Goal: Subscribe to service/newsletter

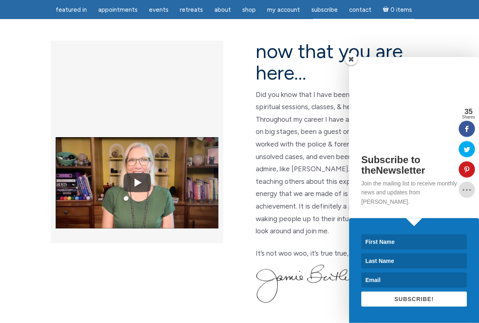
scroll to position [211, 0]
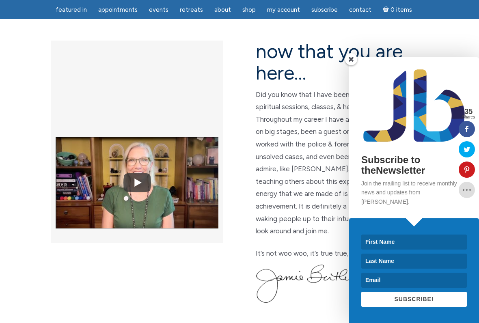
click at [219, 267] on div at bounding box center [142, 177] width 195 height 273
click at [410, 244] on input at bounding box center [415, 242] width 106 height 15
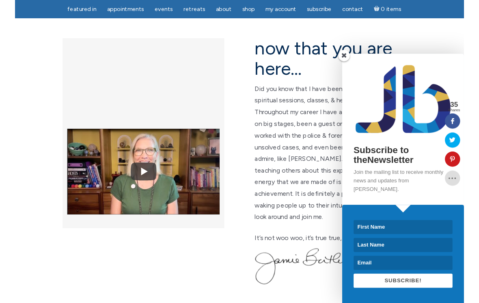
scroll to position [226, 0]
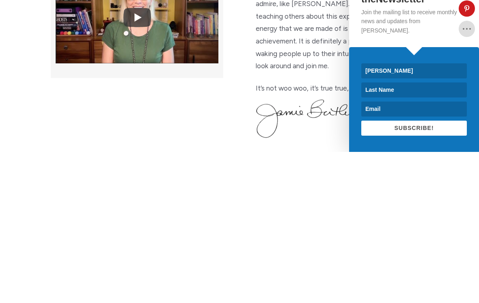
type input "Martha"
click at [399, 234] on input at bounding box center [415, 241] width 106 height 15
type input "Storms"
click at [393, 253] on input at bounding box center [415, 260] width 106 height 15
type input "martys@tampabay.rr.com"
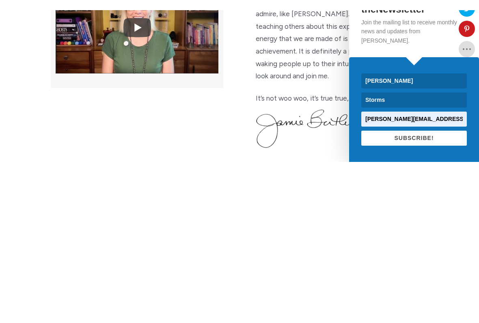
scroll to position [377, 0]
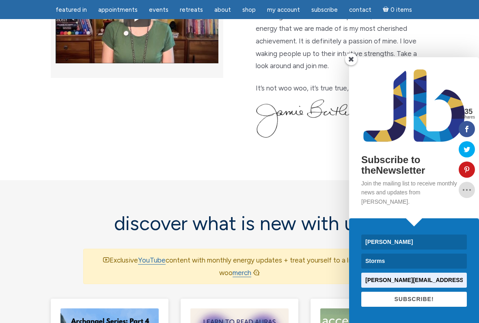
click at [419, 267] on span "SUBSCRIBE!" at bounding box center [414, 299] width 39 height 7
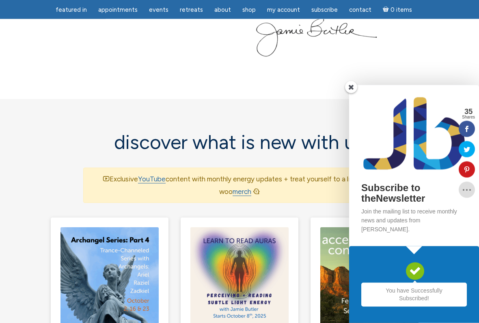
scroll to position [458, 0]
click at [440, 267] on div "You have Successfully Subscribed!" at bounding box center [414, 285] width 130 height 77
click at [356, 93] on span at bounding box center [351, 87] width 12 height 12
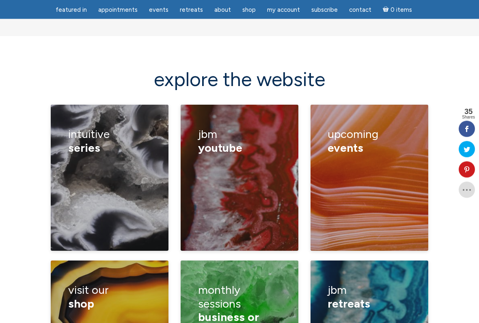
scroll to position [1125, 0]
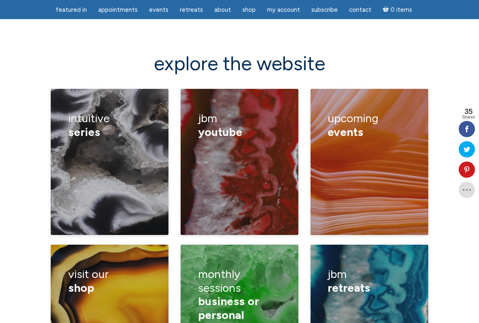
click at [392, 146] on figcaption "upcoming events channeling classes healings retreats calendar" at bounding box center [370, 162] width 118 height 146
click at [250, 164] on link "retreats" at bounding box center [239, 168] width 24 height 8
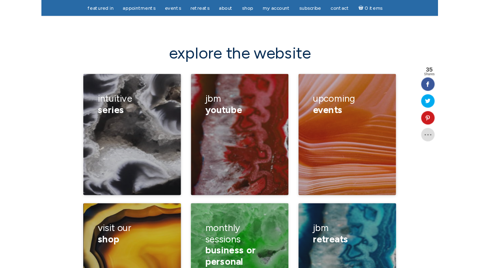
scroll to position [1148, 0]
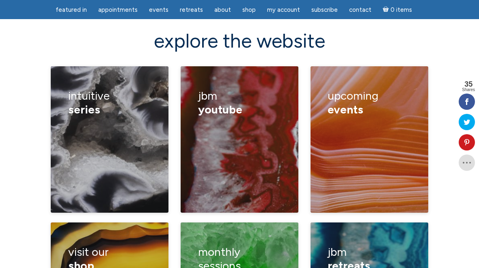
click at [71, 122] on div "compassionate communication learn to read auras reiki approaching trance channe…" at bounding box center [109, 183] width 83 height 122
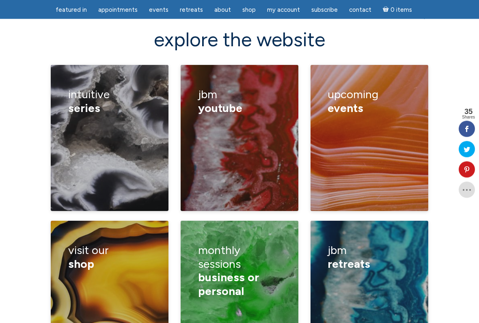
scroll to position [1149, 0]
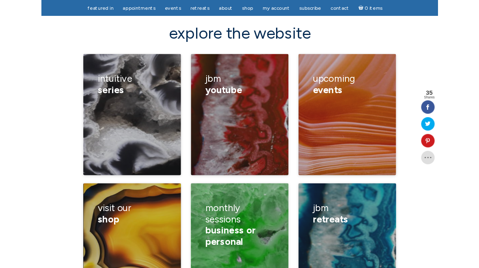
scroll to position [1172, 0]
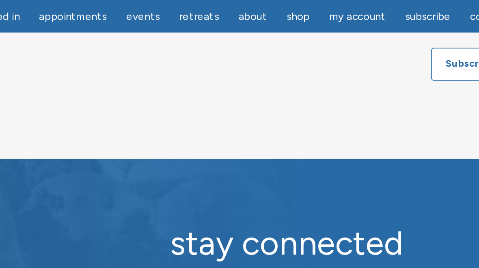
scroll to position [629, 0]
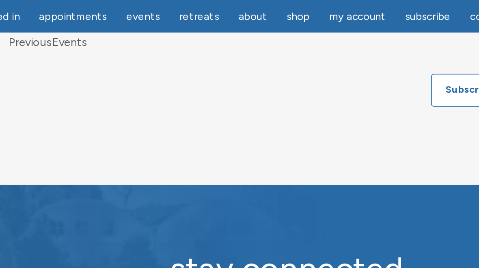
click at [215, 196] on link "subscribe" at bounding box center [239, 205] width 48 height 18
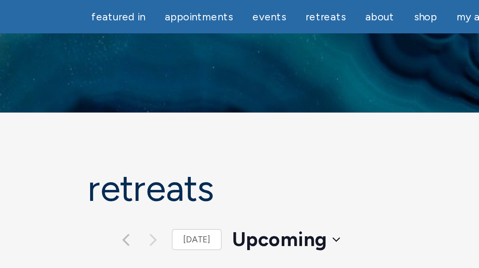
scroll to position [517, 0]
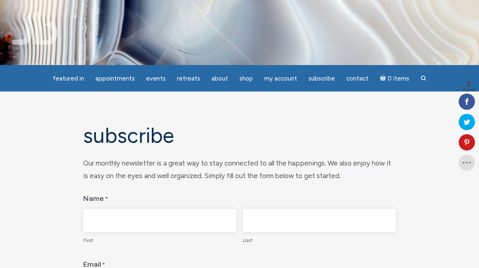
click at [179, 222] on input "First" at bounding box center [159, 220] width 153 height 23
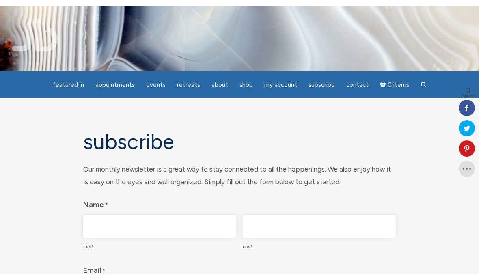
scroll to position [4, 0]
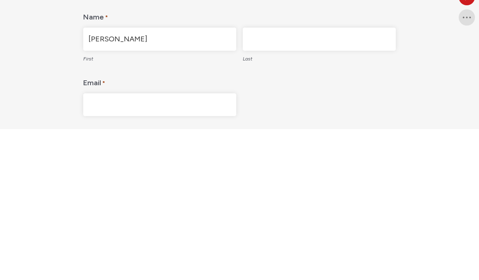
type input "Martha"
click at [287, 179] on input "Last" at bounding box center [319, 190] width 153 height 23
type input "Storms"
click at [102, 245] on input "Email *" at bounding box center [159, 256] width 153 height 23
type input "martys@tampabay.rr.com"
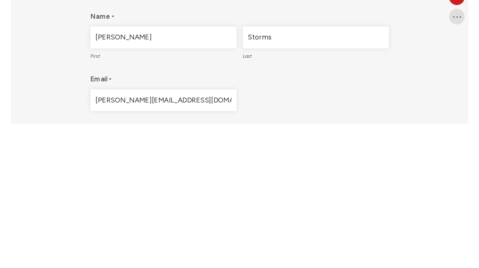
scroll to position [155, 0]
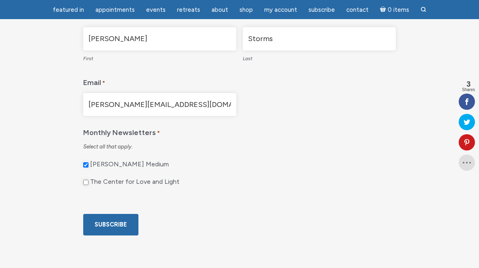
click at [85, 185] on input "The Center for Love and Light" at bounding box center [85, 182] width 5 height 5
checkbox input "true"
click at [126, 235] on input "Subscribe" at bounding box center [110, 225] width 55 height 22
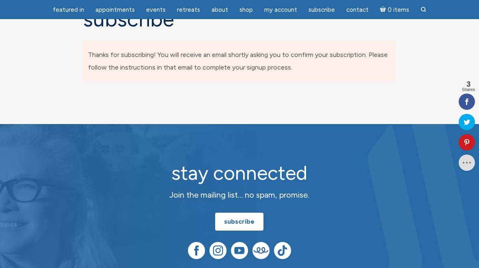
scroll to position [7, 3]
click at [250, 218] on link "subscribe" at bounding box center [239, 222] width 48 height 18
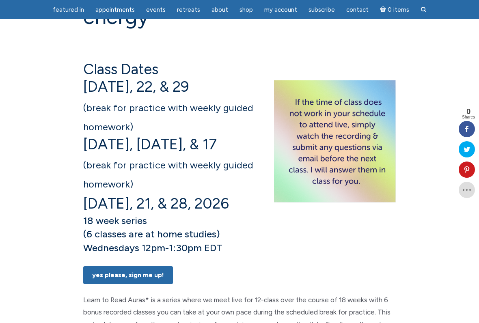
scroll to position [160, 0]
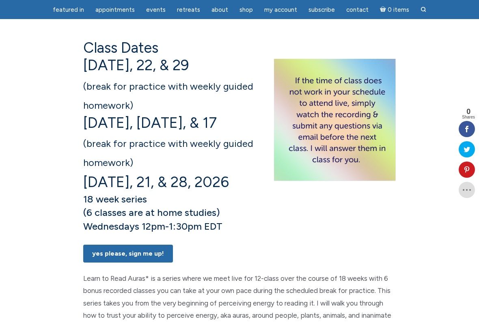
click at [34, 217] on section "Learn to Read Auras: perceiving + reading subtle light energy Class Dates Octob…" at bounding box center [239, 308] width 479 height 807
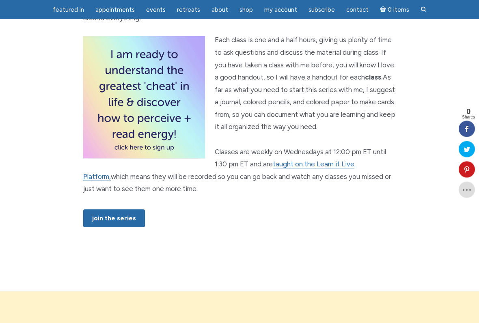
scroll to position [580, 0]
click at [126, 226] on link "JOIN THE SERIES" at bounding box center [114, 219] width 62 height 18
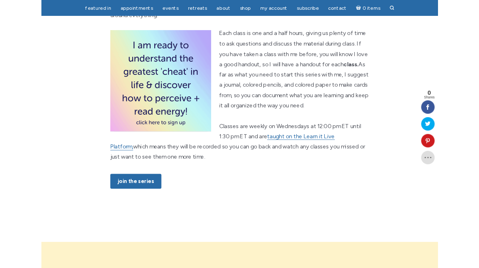
scroll to position [603, 0]
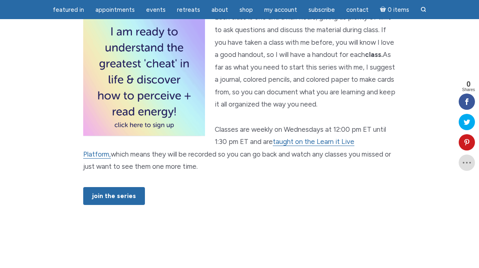
click at [127, 203] on link "JOIN THE SERIES" at bounding box center [114, 196] width 62 height 18
click at [117, 203] on link "JOIN THE SERIES" at bounding box center [114, 196] width 62 height 18
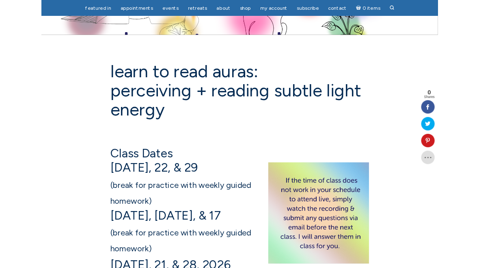
scroll to position [0, 0]
